Goal: Complete application form

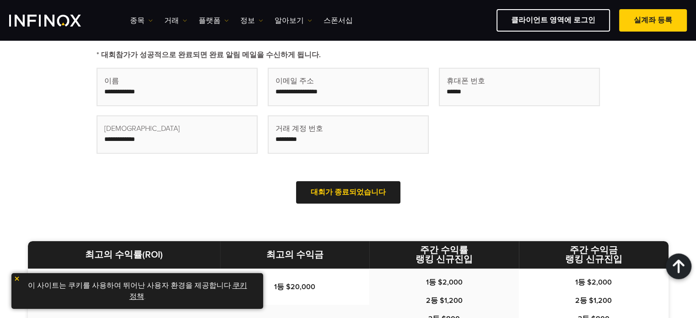
click at [193, 99] on input "text" at bounding box center [177, 87] width 159 height 37
click at [198, 122] on input "text" at bounding box center [177, 134] width 159 height 37
click at [273, 95] on input "text" at bounding box center [348, 87] width 159 height 37
click at [301, 136] on input "text" at bounding box center [348, 134] width 159 height 37
click at [458, 87] on input at bounding box center [519, 87] width 159 height 37
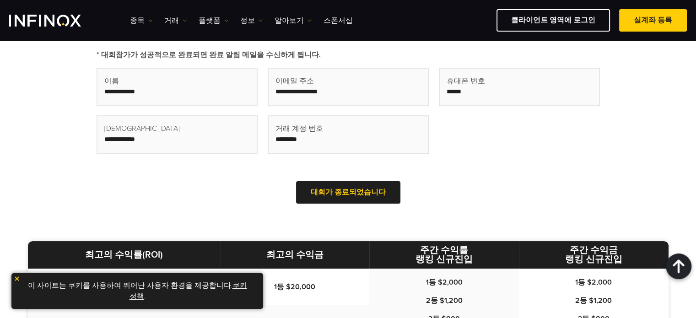
click at [16, 280] on img at bounding box center [17, 279] width 6 height 6
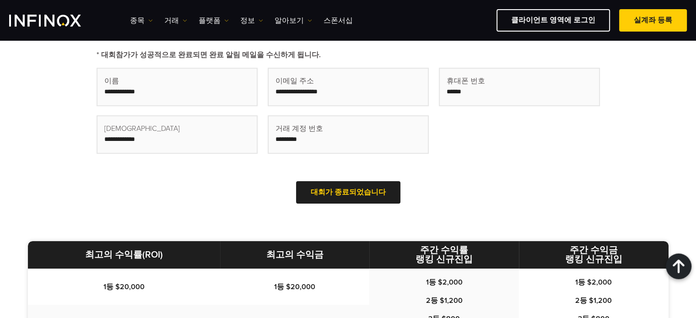
click at [207, 94] on input "text" at bounding box center [177, 87] width 159 height 37
click at [188, 150] on input "text" at bounding box center [177, 134] width 159 height 37
click at [270, 96] on input "text" at bounding box center [348, 87] width 159 height 37
click at [304, 132] on span "거래 계정 번호" at bounding box center [300, 128] width 48 height 11
click at [445, 90] on input at bounding box center [519, 87] width 159 height 37
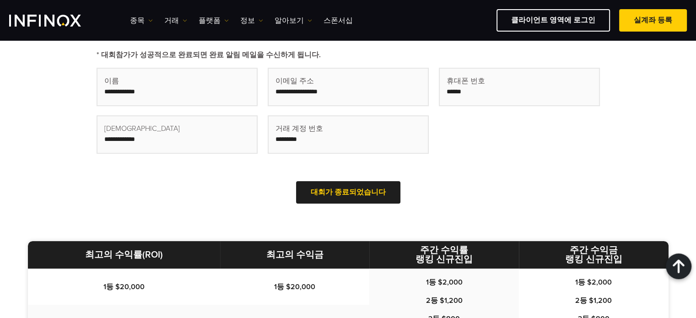
click at [187, 87] on input "text" at bounding box center [177, 87] width 159 height 37
click at [301, 95] on input "text" at bounding box center [348, 87] width 159 height 37
click at [454, 88] on input at bounding box center [519, 87] width 159 height 37
click at [213, 141] on input "text" at bounding box center [177, 134] width 159 height 37
click at [346, 135] on input "text" at bounding box center [348, 134] width 159 height 37
